Goal: Task Accomplishment & Management: Complete application form

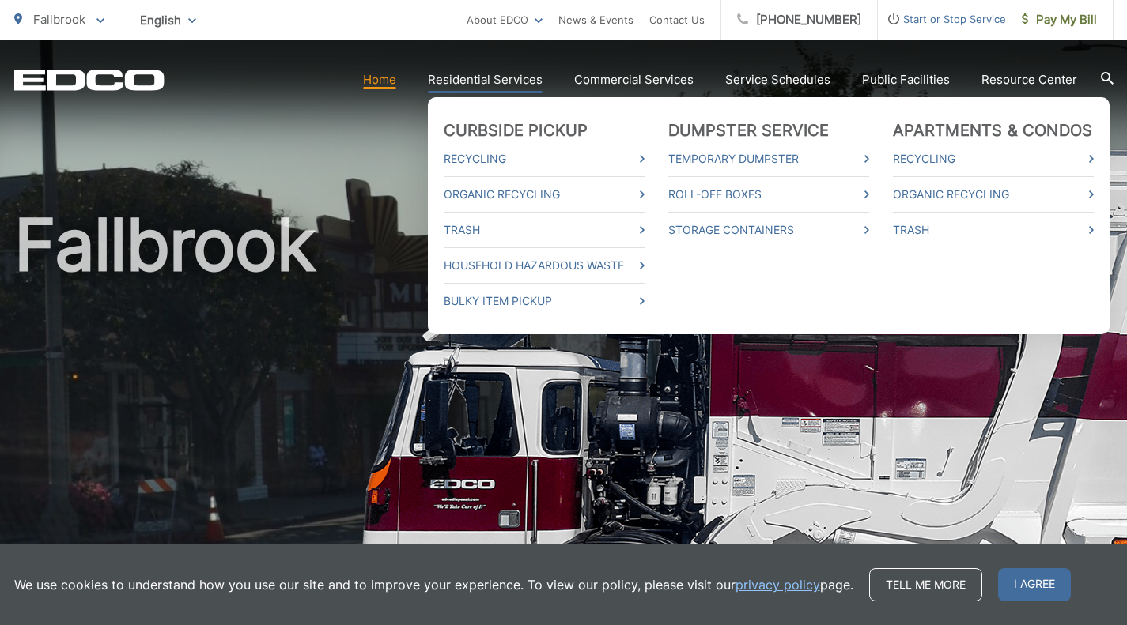
click at [526, 85] on link "Residential Services" at bounding box center [485, 79] width 115 height 19
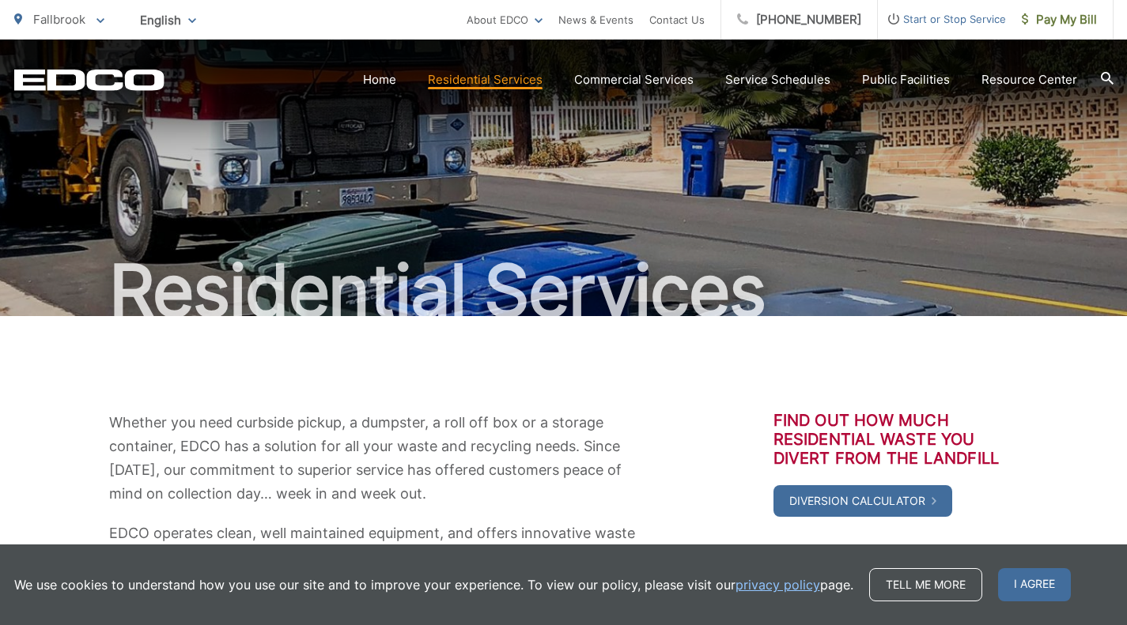
click at [939, 17] on span "Start or Stop Service" at bounding box center [942, 18] width 128 height 19
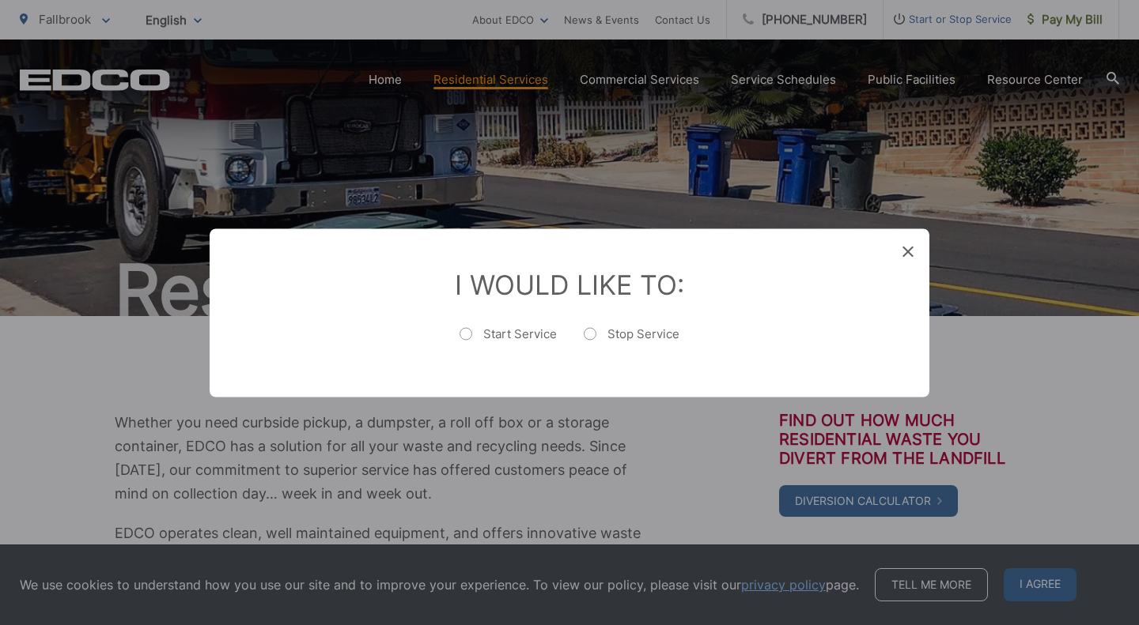
click at [519, 335] on label "Start Service" at bounding box center [507, 342] width 97 height 32
radio input "true"
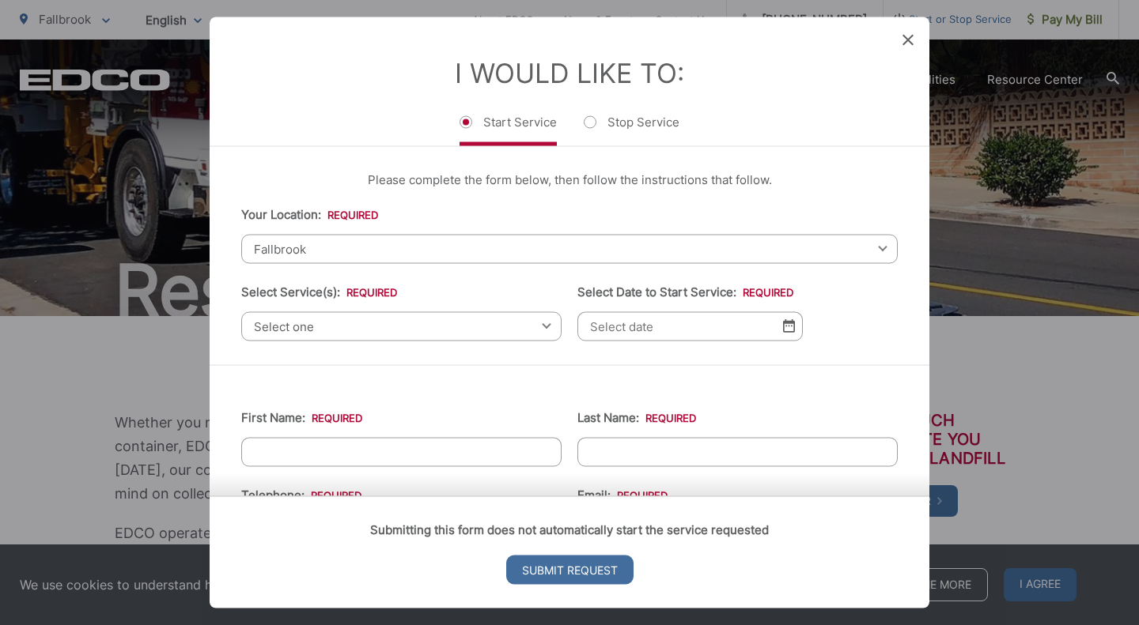
click at [365, 241] on span "Fallbrook" at bounding box center [569, 248] width 656 height 29
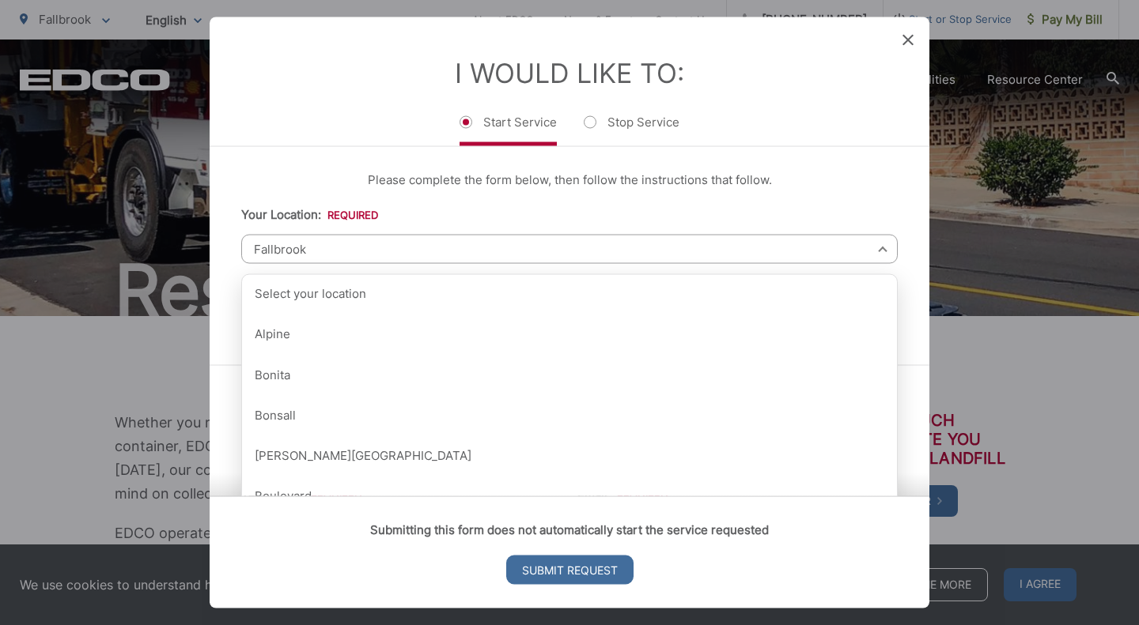
click at [365, 241] on span "Fallbrook" at bounding box center [569, 248] width 656 height 29
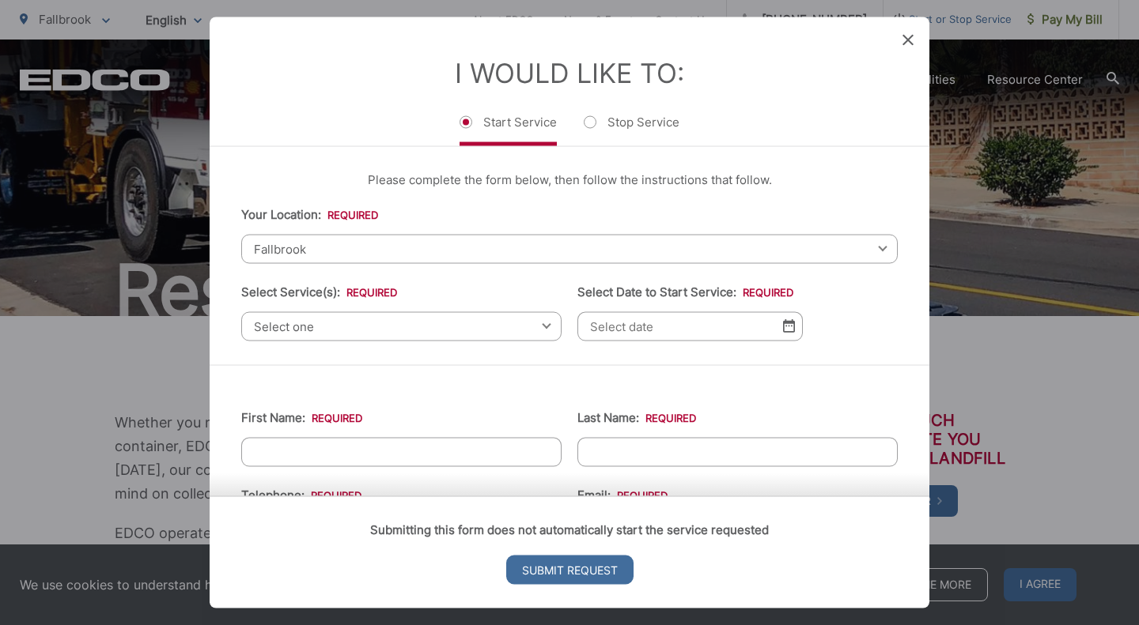
click at [538, 328] on div "Select one Select one Residential Curbside Pickup Commercial/Business Services …" at bounding box center [401, 326] width 320 height 29
click at [539, 324] on div "Select one Select one Residential Curbside Pickup Commercial/Business Services …" at bounding box center [401, 326] width 320 height 29
click at [488, 248] on span "Fallbrook" at bounding box center [569, 248] width 656 height 29
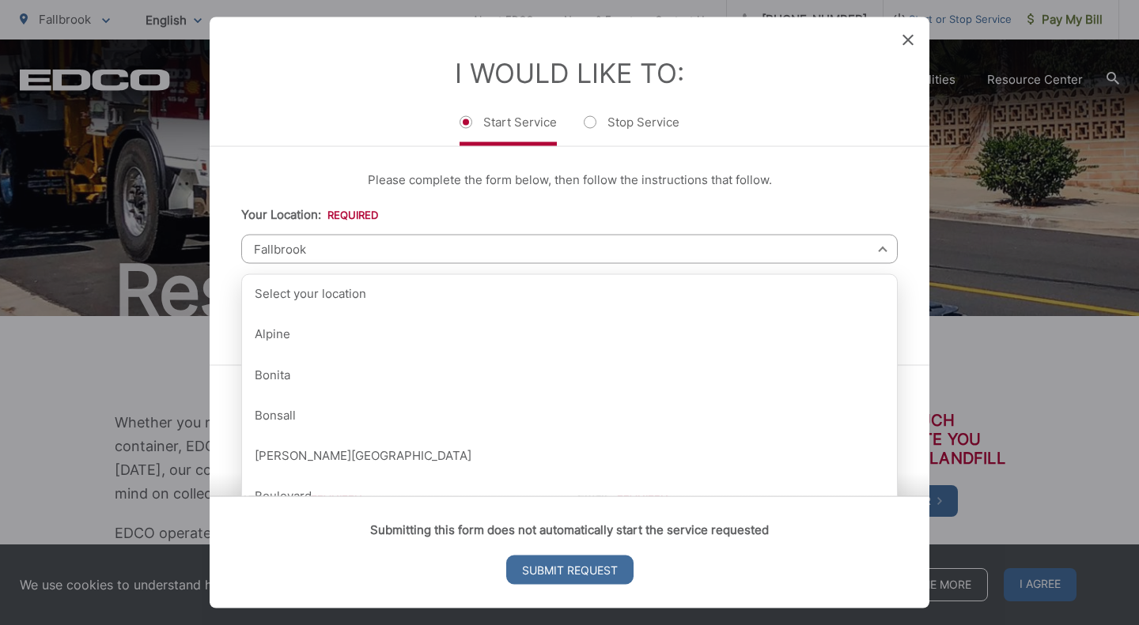
click at [712, 249] on span "Fallbrook" at bounding box center [569, 248] width 656 height 29
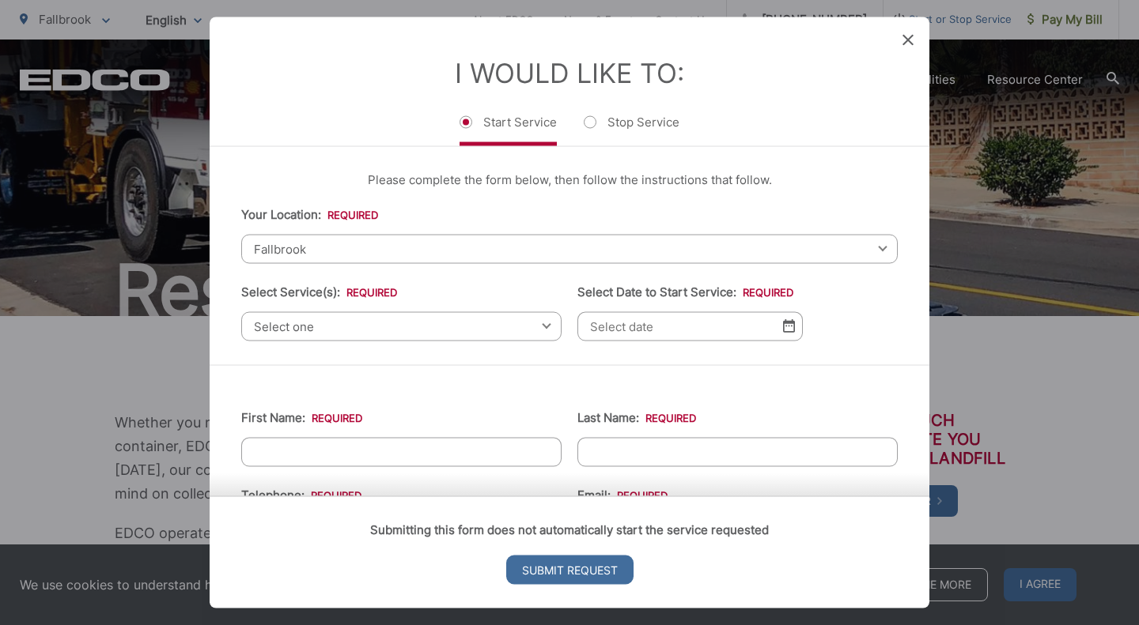
click at [384, 334] on span "Select one" at bounding box center [401, 326] width 320 height 29
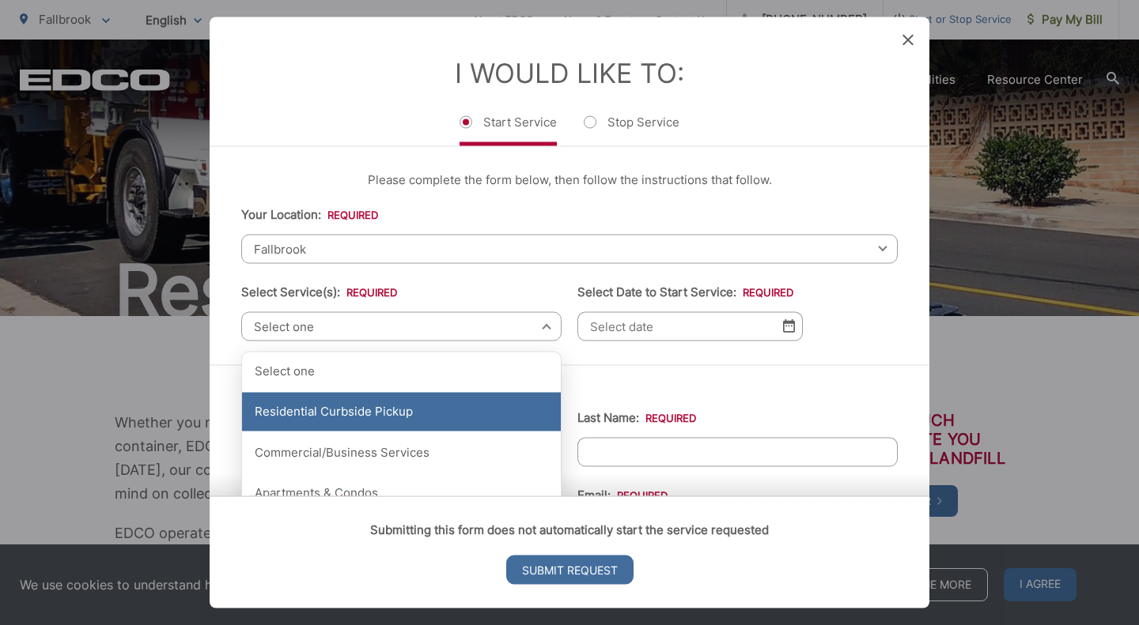
click at [399, 409] on div "Residential Curbside Pickup" at bounding box center [401, 412] width 319 height 40
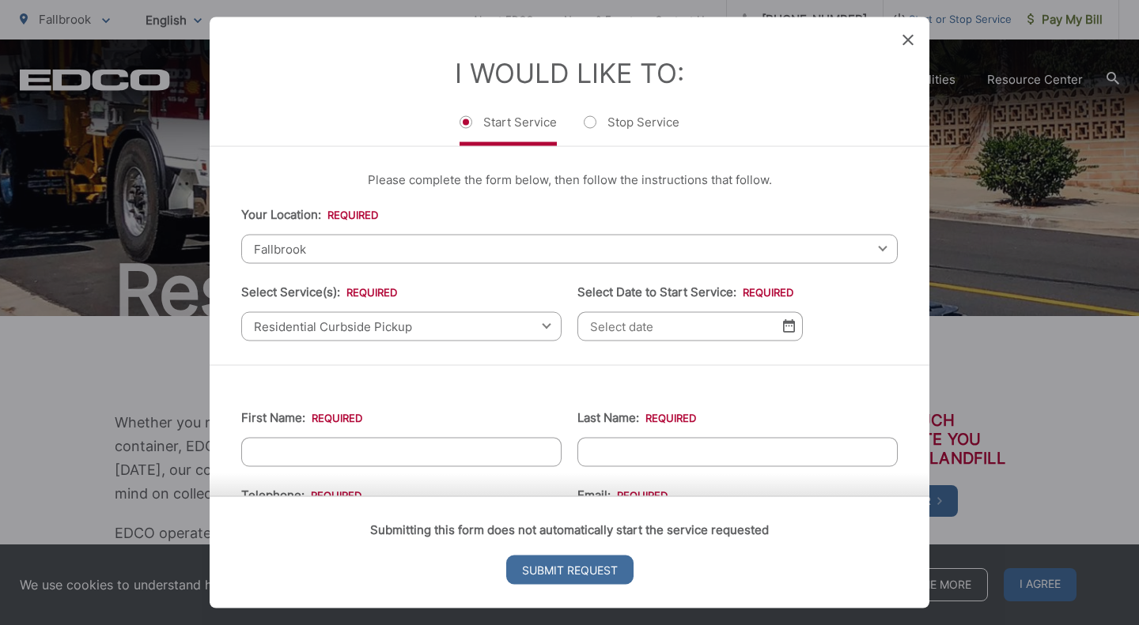
click at [786, 328] on img at bounding box center [789, 325] width 12 height 13
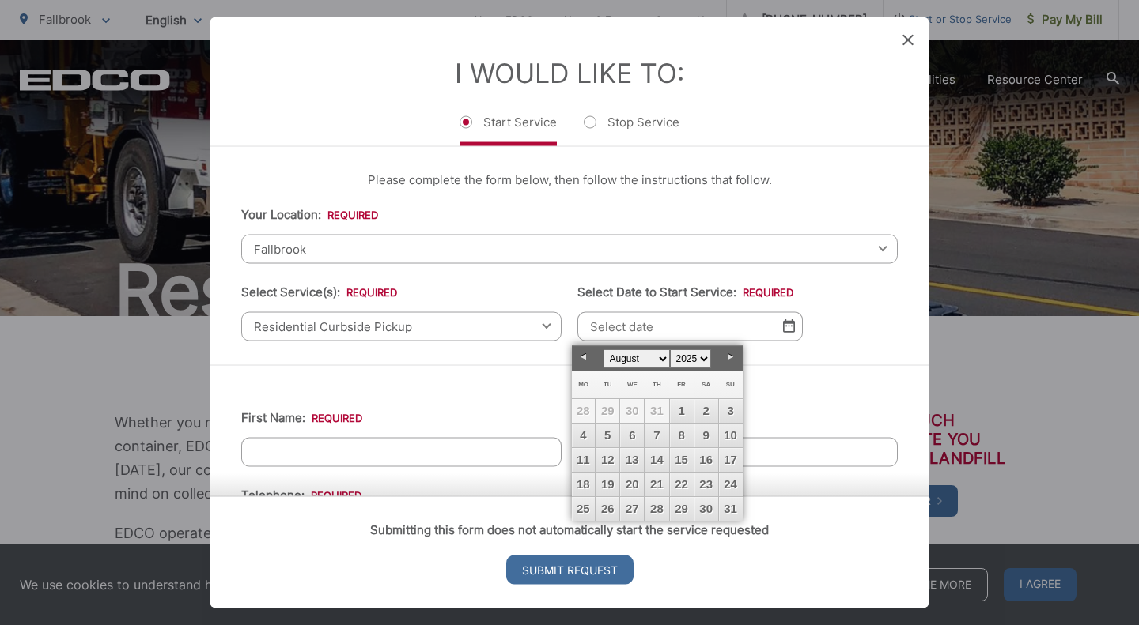
click at [731, 361] on link "Next" at bounding box center [731, 358] width 24 height 24
click at [635, 414] on link "3" at bounding box center [632, 411] width 24 height 24
type input "[DATE]"
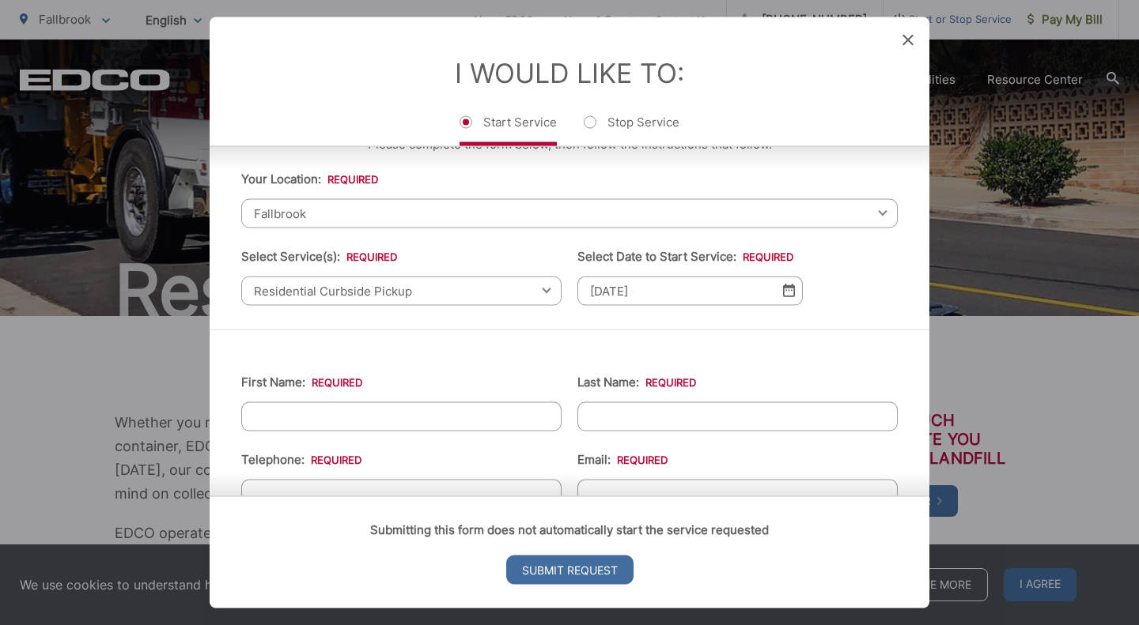
scroll to position [79, 0]
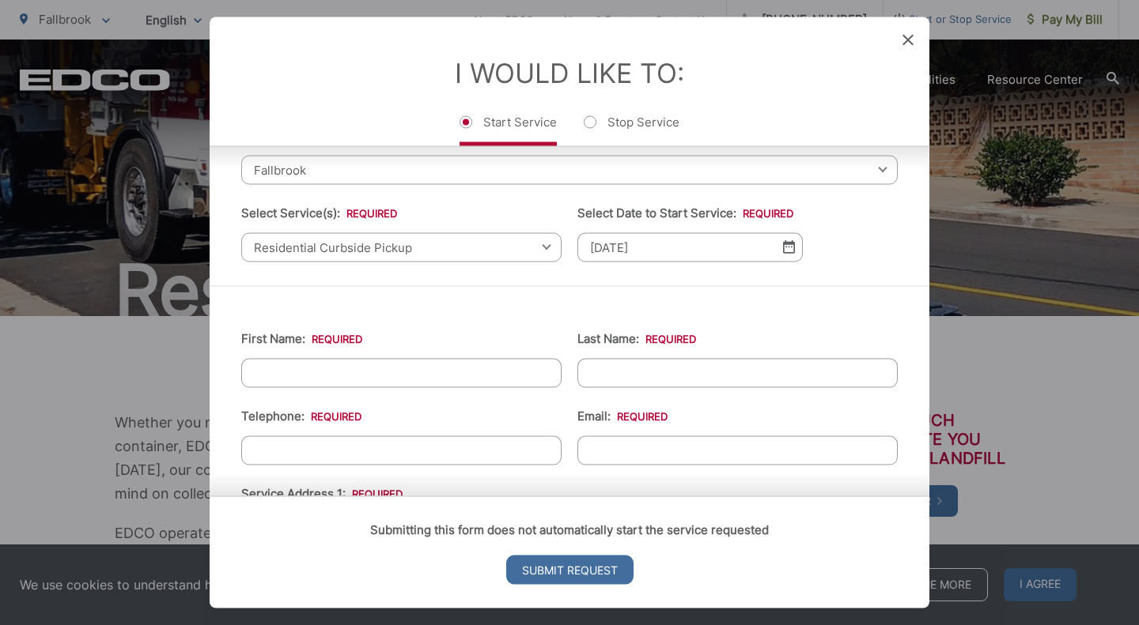
click at [366, 372] on input "First Name: *" at bounding box center [401, 372] width 320 height 29
type input "[PERSON_NAME]"
type input "A [PERSON_NAME]"
type input "6197333682"
type input "[STREET_ADDRESS]"
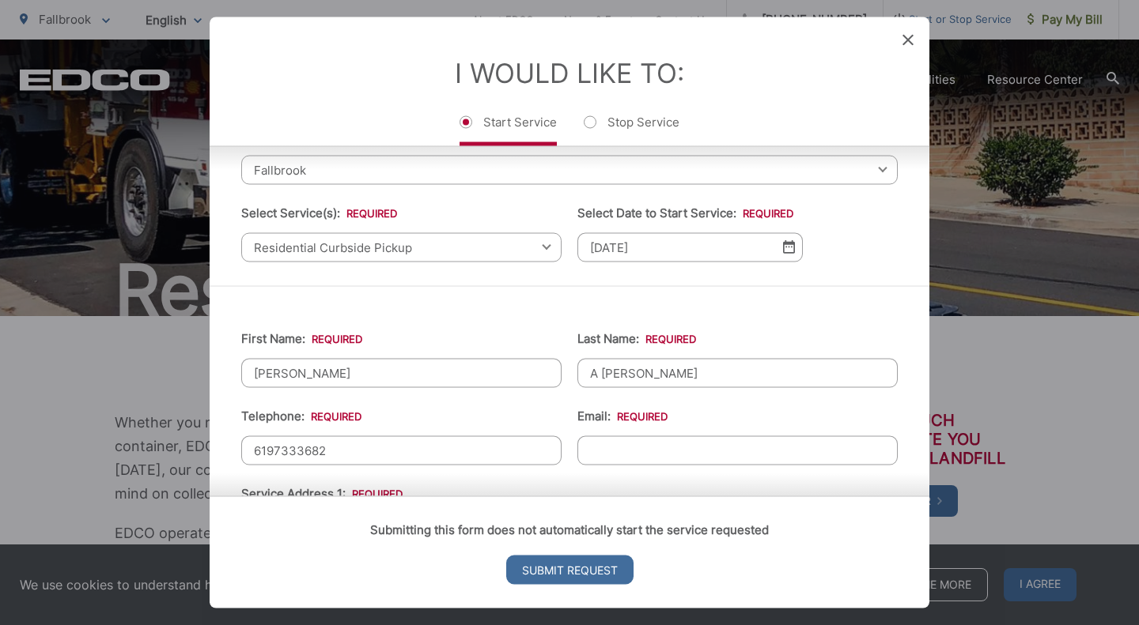
type input "[PHONE_NUMBER]"
click at [584, 370] on input "A [PERSON_NAME]" at bounding box center [737, 372] width 320 height 29
type input "[PERSON_NAME]"
click at [639, 449] on input "Email: *" at bounding box center [737, 450] width 320 height 29
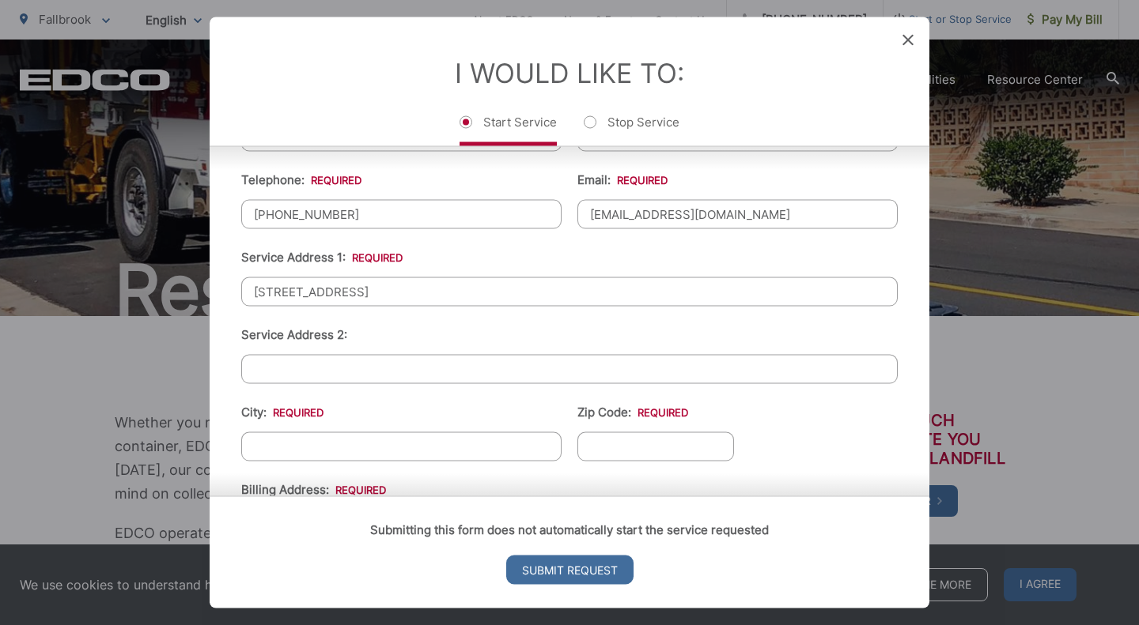
scroll to position [316, 0]
type input "[EMAIL_ADDRESS][DOMAIN_NAME]"
click at [431, 285] on input "[STREET_ADDRESS]" at bounding box center [569, 290] width 656 height 29
drag, startPoint x: 431, startPoint y: 285, endPoint x: 245, endPoint y: 281, distance: 185.9
click at [245, 281] on input "[STREET_ADDRESS]" at bounding box center [569, 290] width 656 height 29
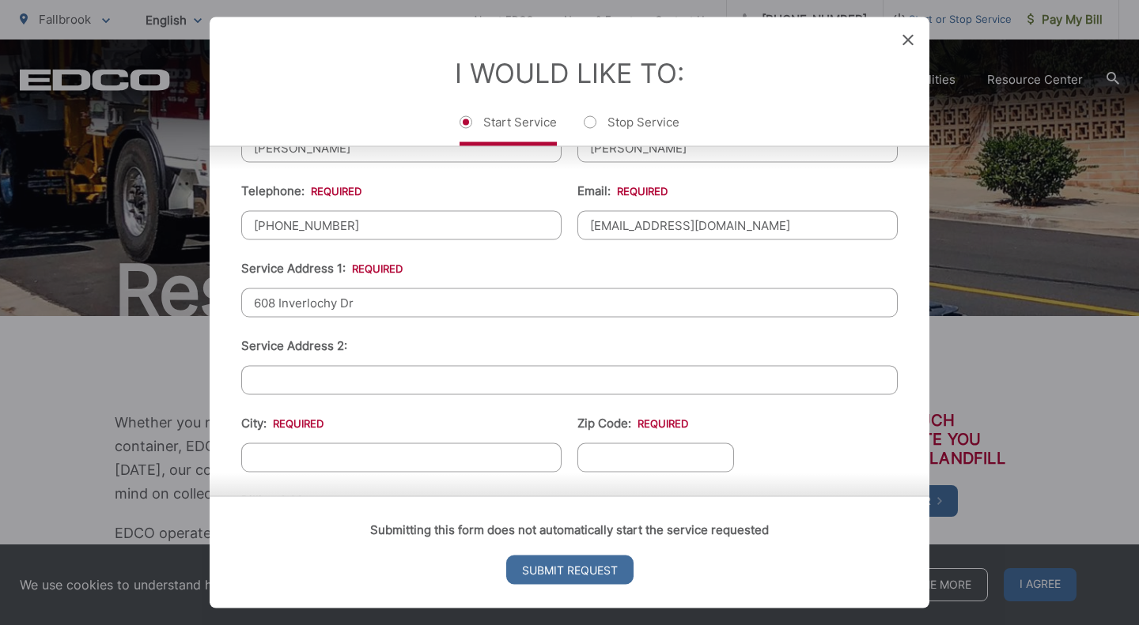
scroll to position [158, 0]
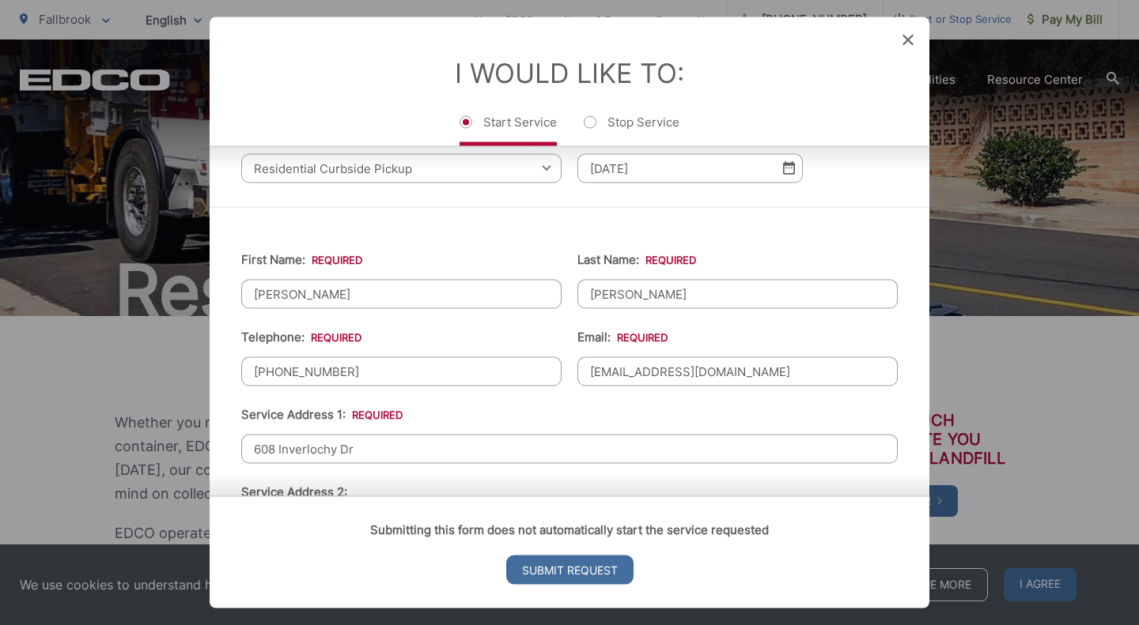
click at [374, 447] on input "608 Inverlochy Dr" at bounding box center [569, 448] width 656 height 29
type input "608 Inverlochy Dr"
drag, startPoint x: 311, startPoint y: 450, endPoint x: 357, endPoint y: 476, distance: 53.5
click at [357, 497] on div "Submitting this form does not automatically start the service requested Submit …" at bounding box center [570, 553] width 720 height 112
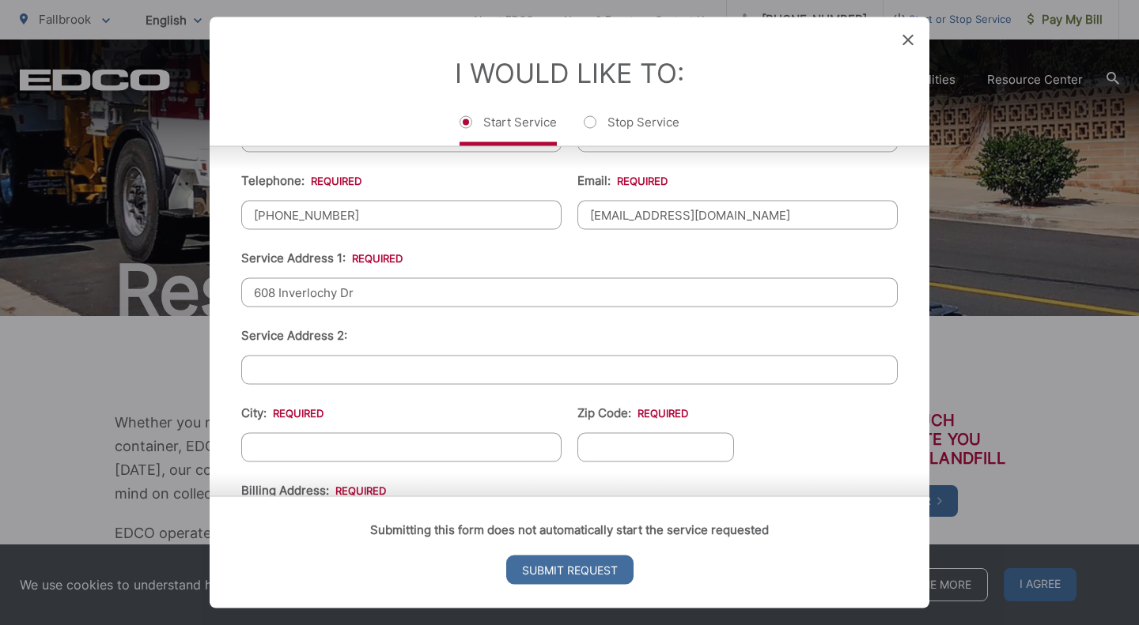
scroll to position [316, 0]
click at [333, 433] on input "City: *" at bounding box center [401, 445] width 320 height 29
type input "Fallbrook"
type input "92028"
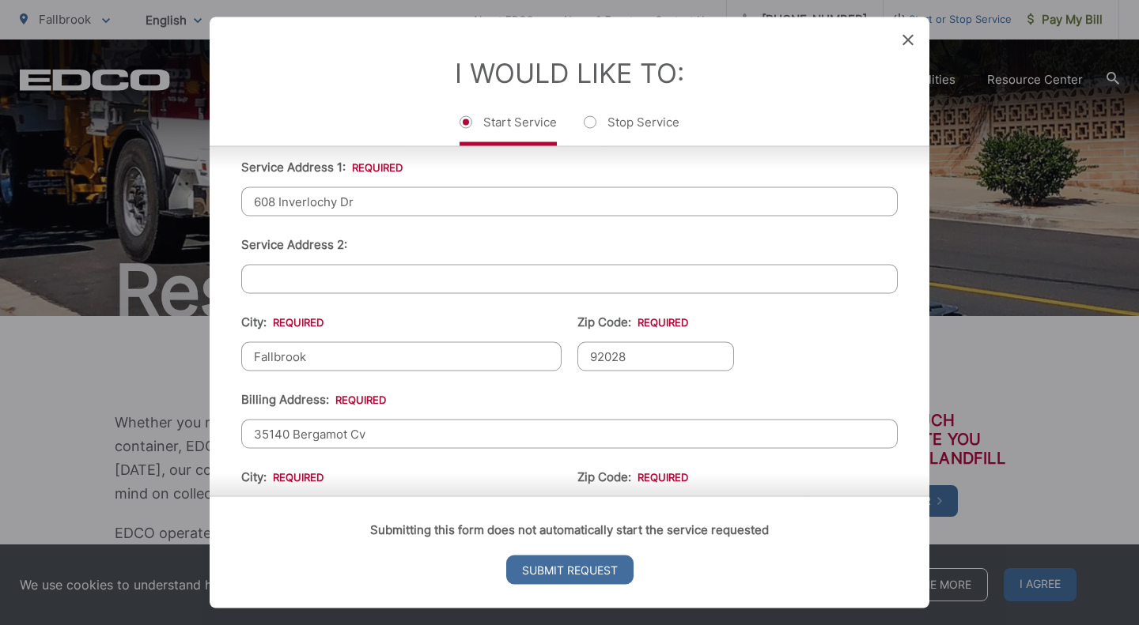
scroll to position [413, 0]
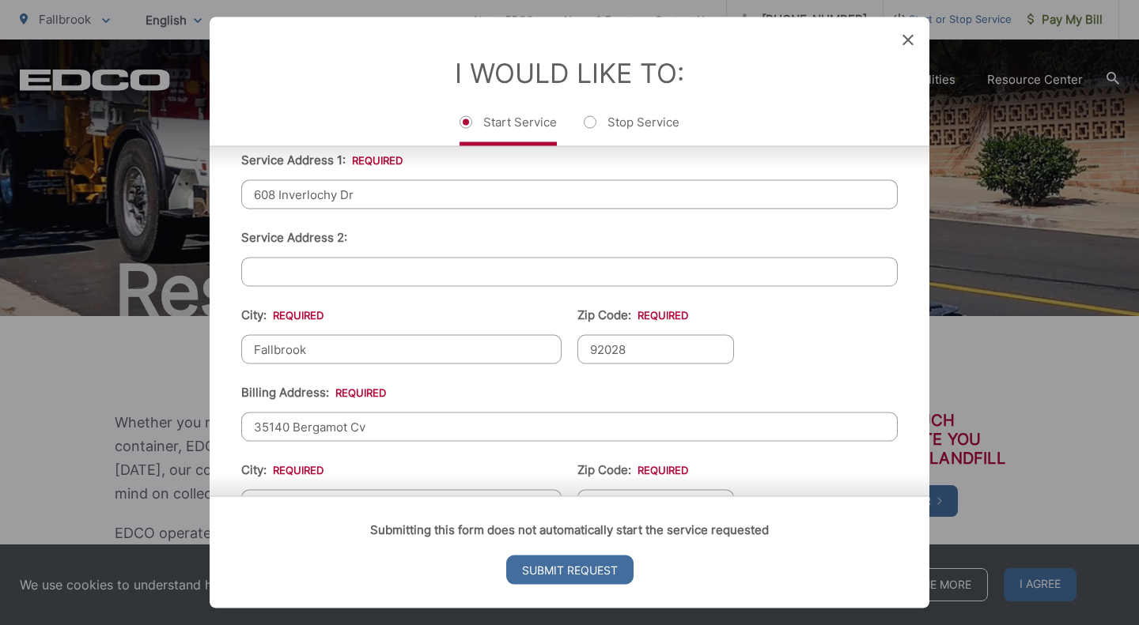
click at [393, 415] on input "35140 Bergamot Cv" at bounding box center [569, 426] width 656 height 29
drag, startPoint x: 387, startPoint y: 419, endPoint x: 232, endPoint y: 407, distance: 155.4
click at [232, 407] on div "First Name: * [PERSON_NAME] Last Name: * [PERSON_NAME] Telephone: * [PHONE_NUMB…" at bounding box center [570, 321] width 720 height 739
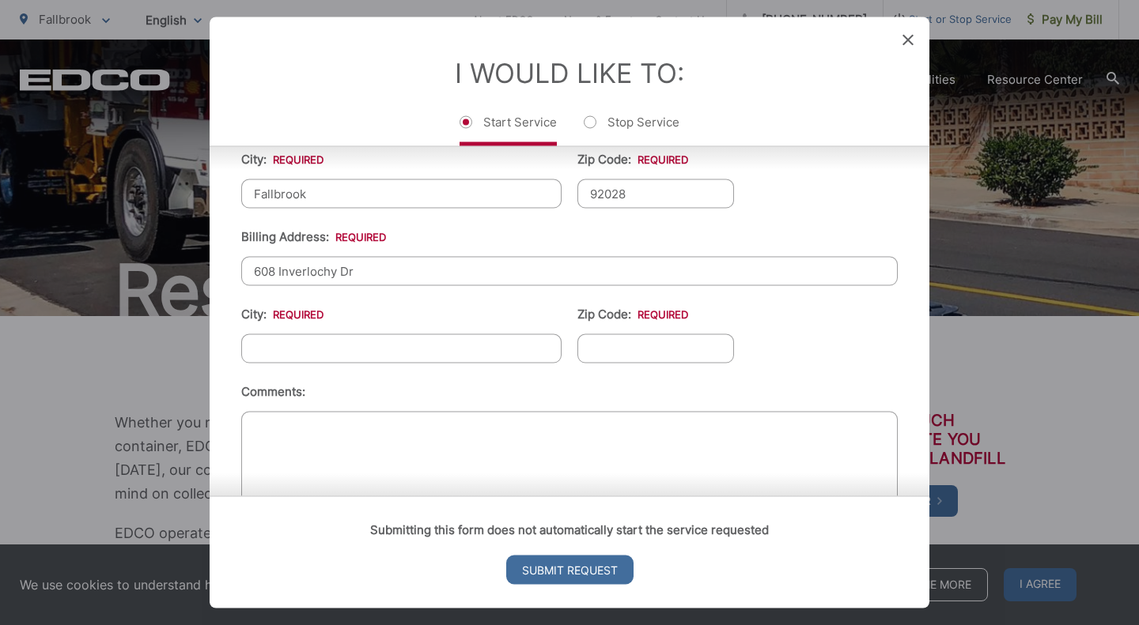
scroll to position [571, 0]
type input "608 Inverlochy Dr"
click at [303, 343] on input "City: *" at bounding box center [401, 345] width 320 height 29
type input "Fallbrook"
type input "92028"
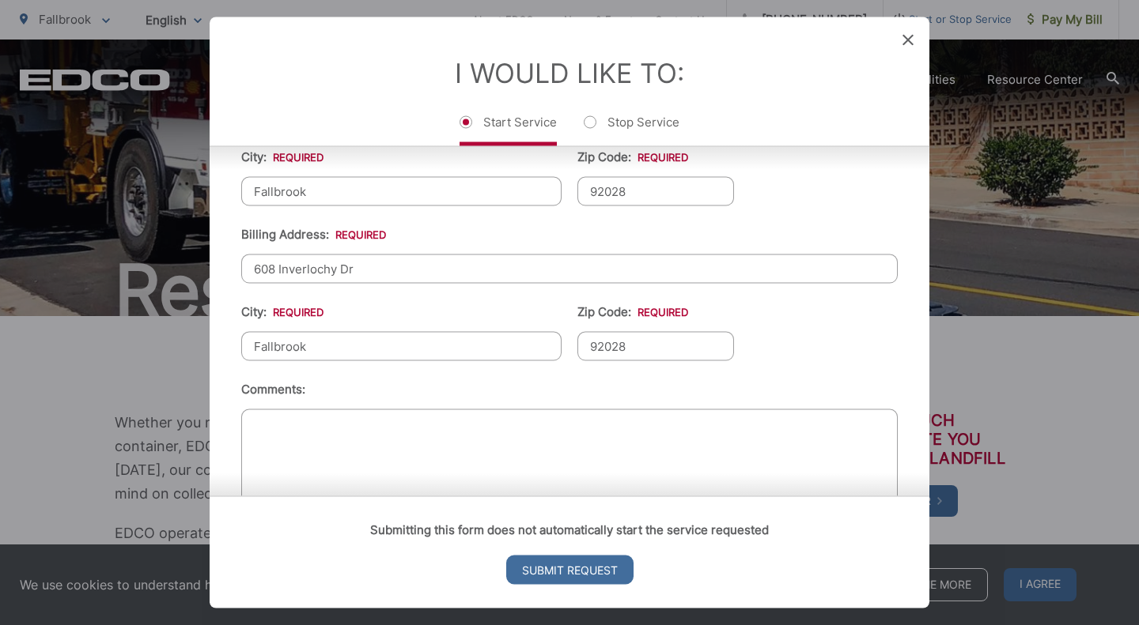
click at [297, 424] on textarea "Comments:" at bounding box center [569, 456] width 656 height 95
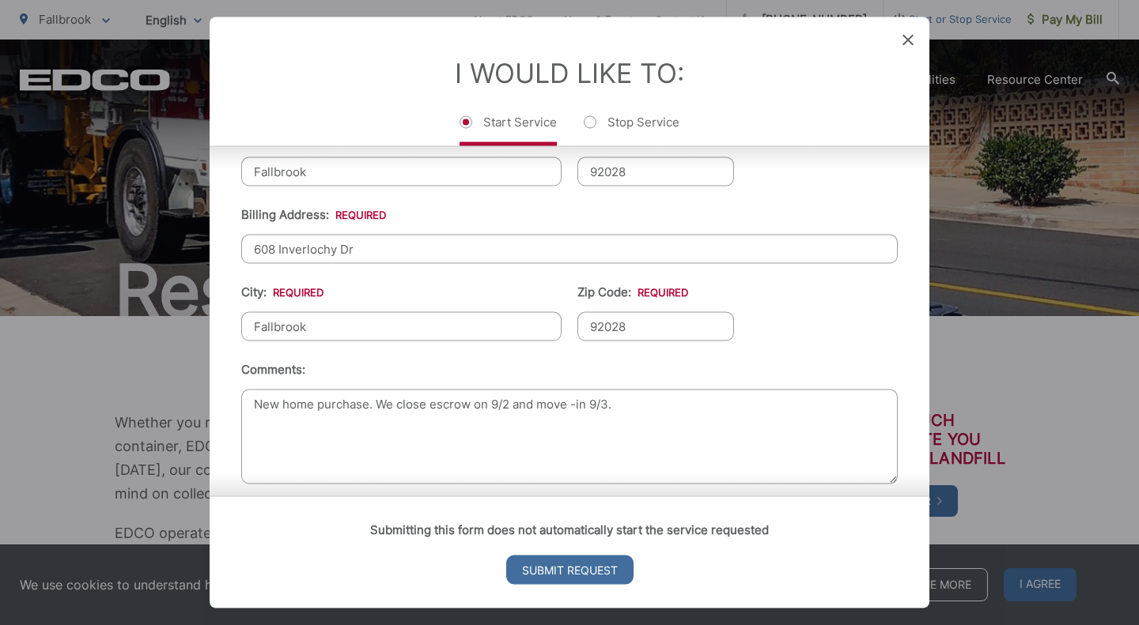
scroll to position [606, 0]
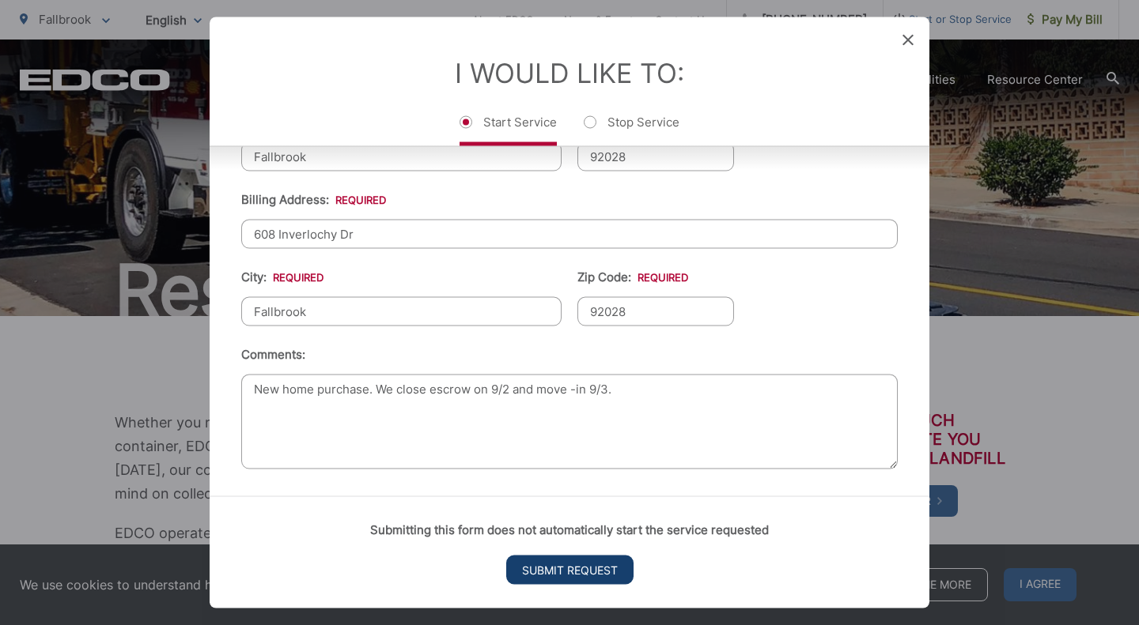
type textarea "New home purchase. We close escrow on 9/2 and move -in 9/3."
click at [554, 572] on input "Submit Request" at bounding box center [569, 570] width 127 height 29
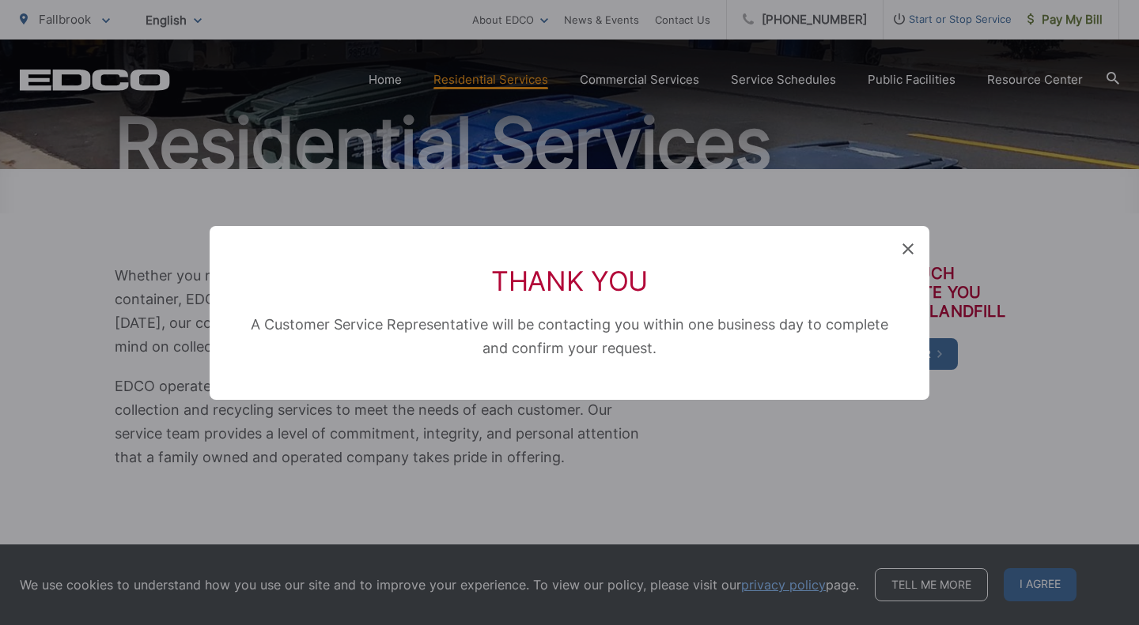
scroll to position [0, 0]
